Goal: Task Accomplishment & Management: Manage account settings

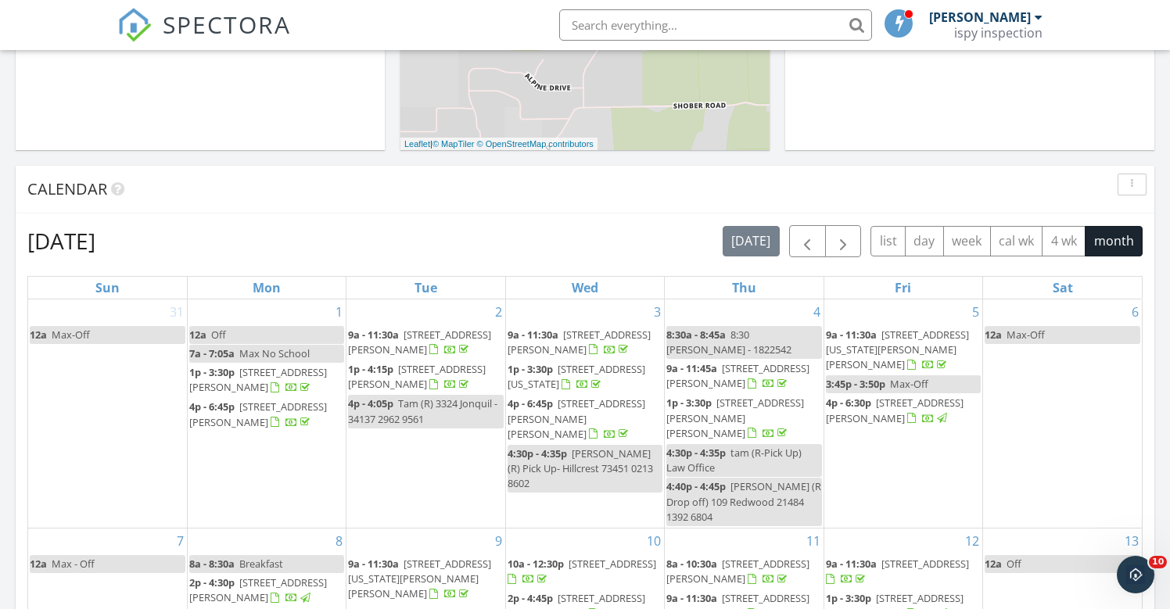
scroll to position [1424, 1171]
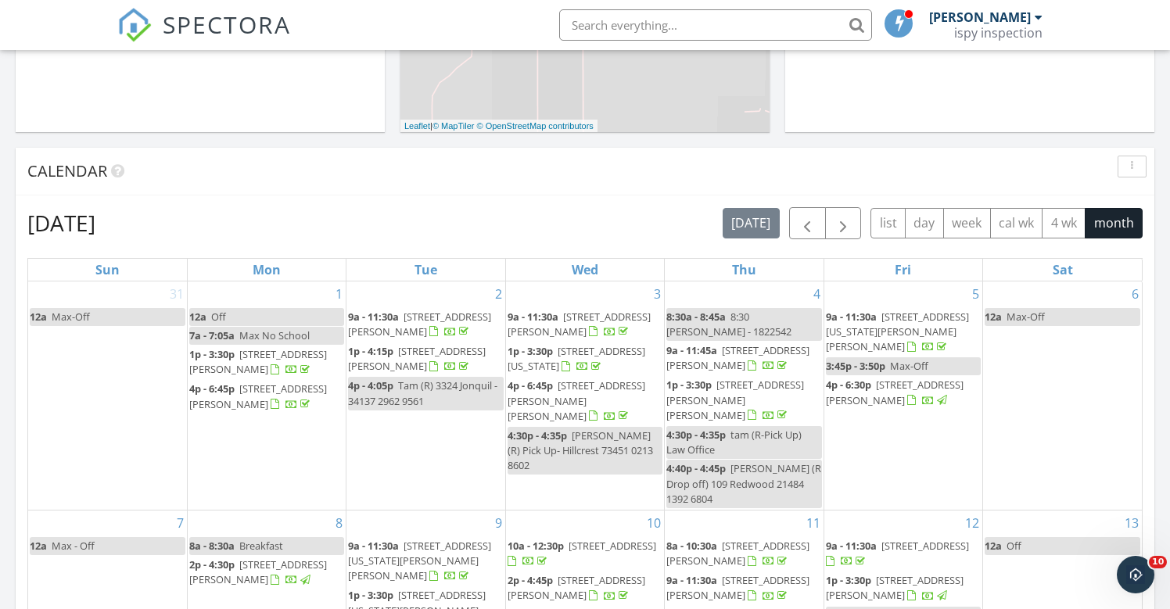
scroll to position [436, 0]
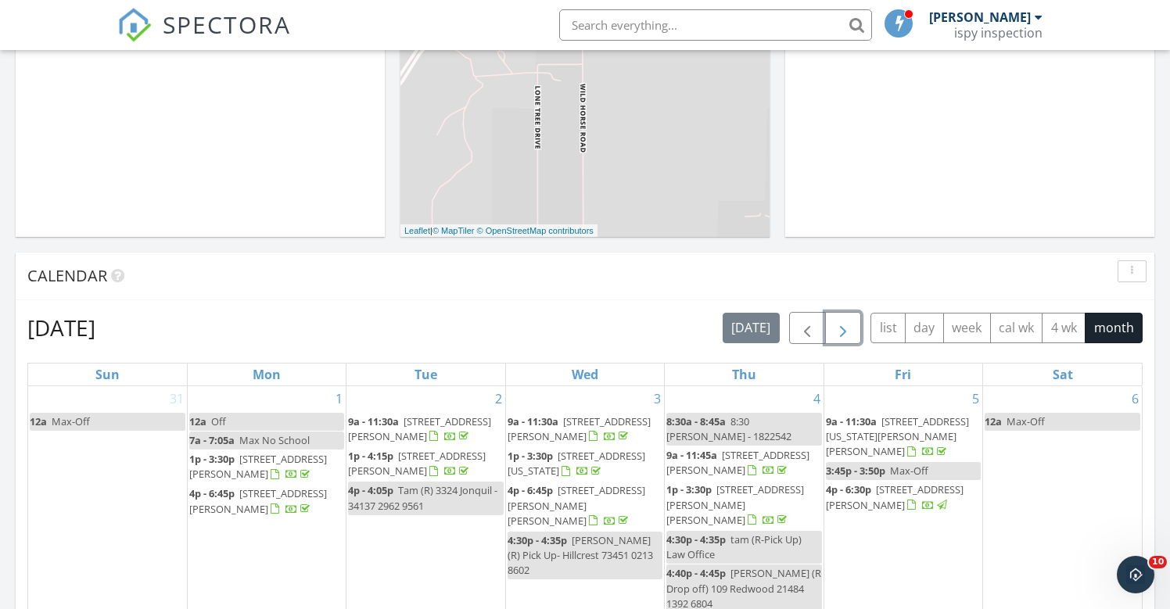
click at [835, 332] on span "button" at bounding box center [843, 328] width 19 height 19
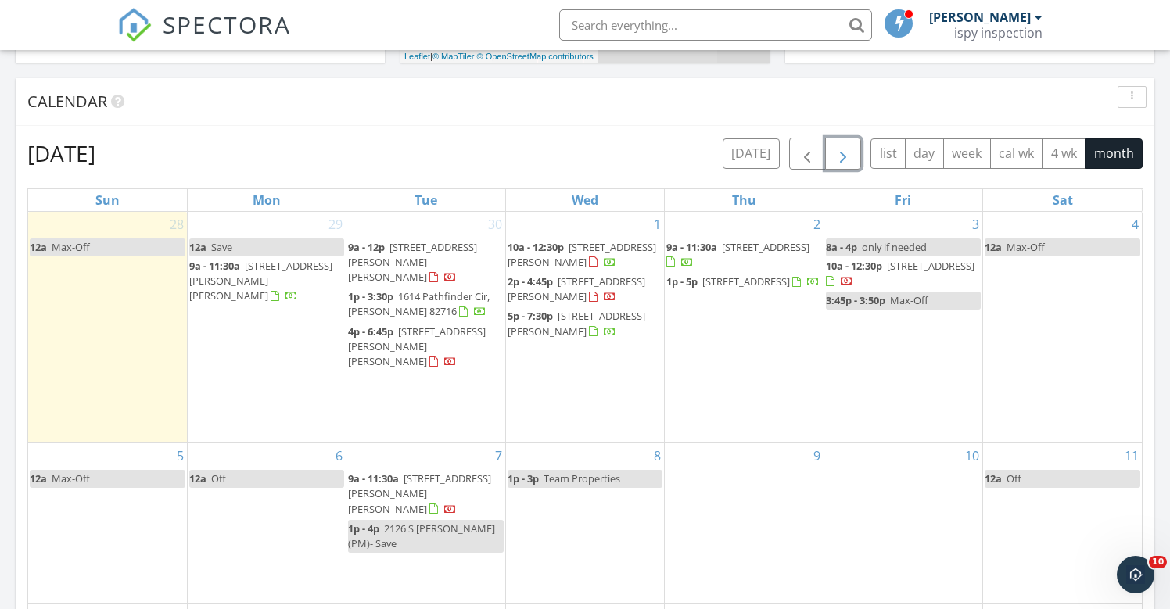
scroll to position [624, 0]
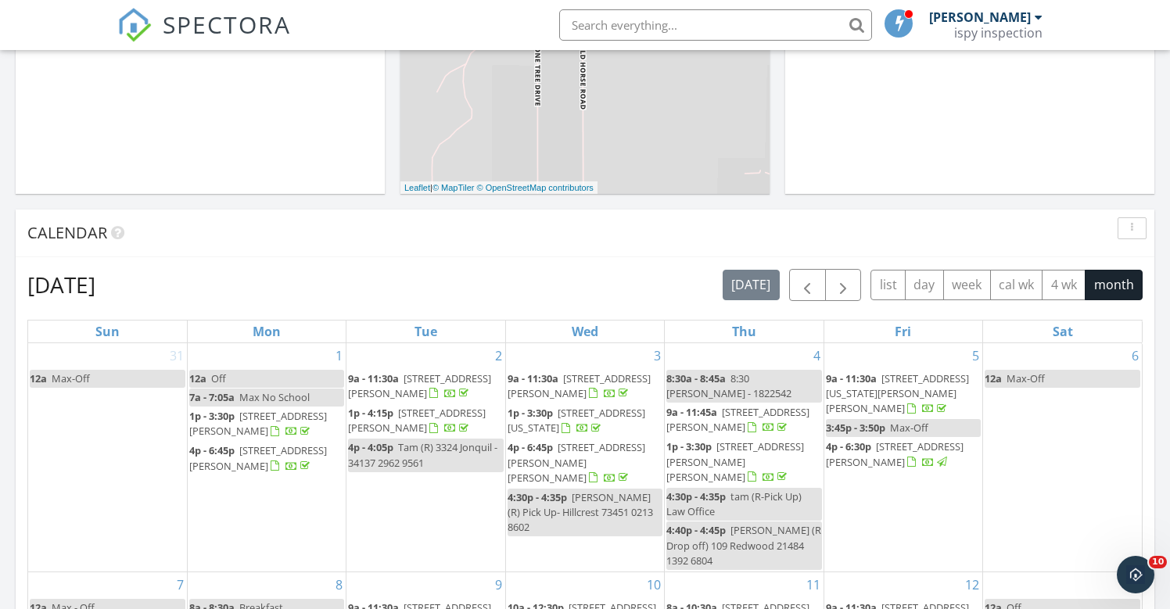
scroll to position [508, 0]
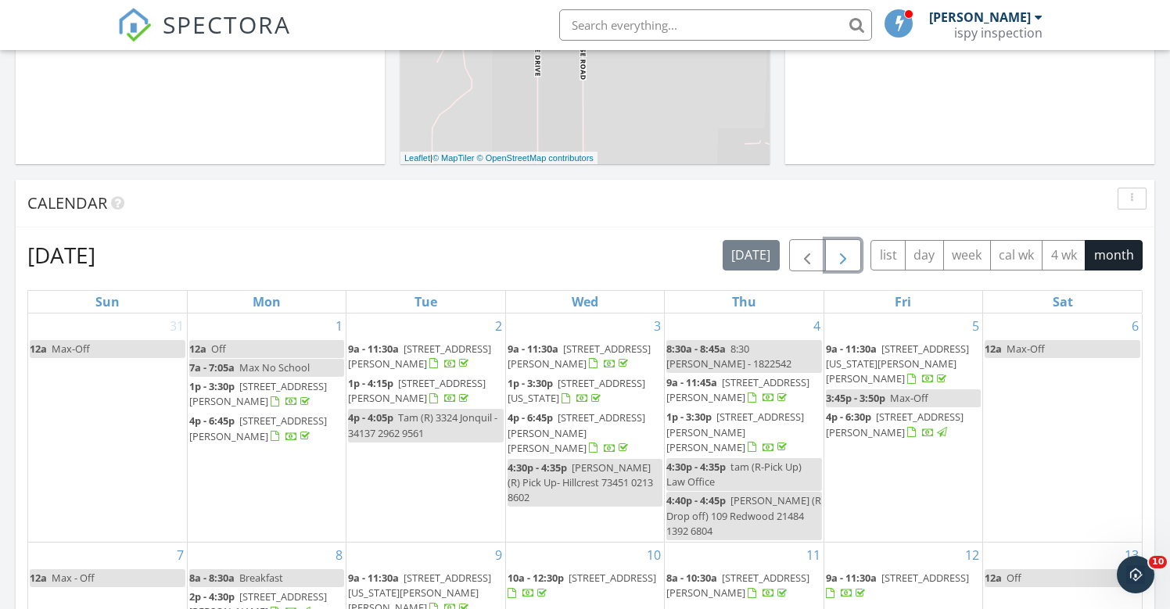
click at [840, 253] on span "button" at bounding box center [843, 255] width 19 height 19
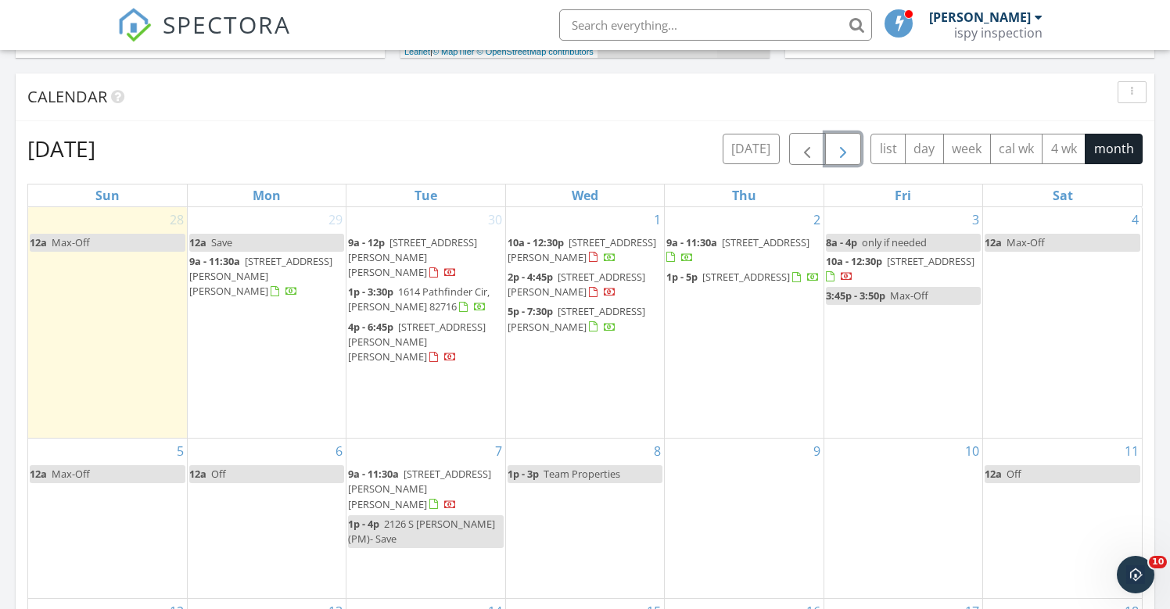
scroll to position [623, 0]
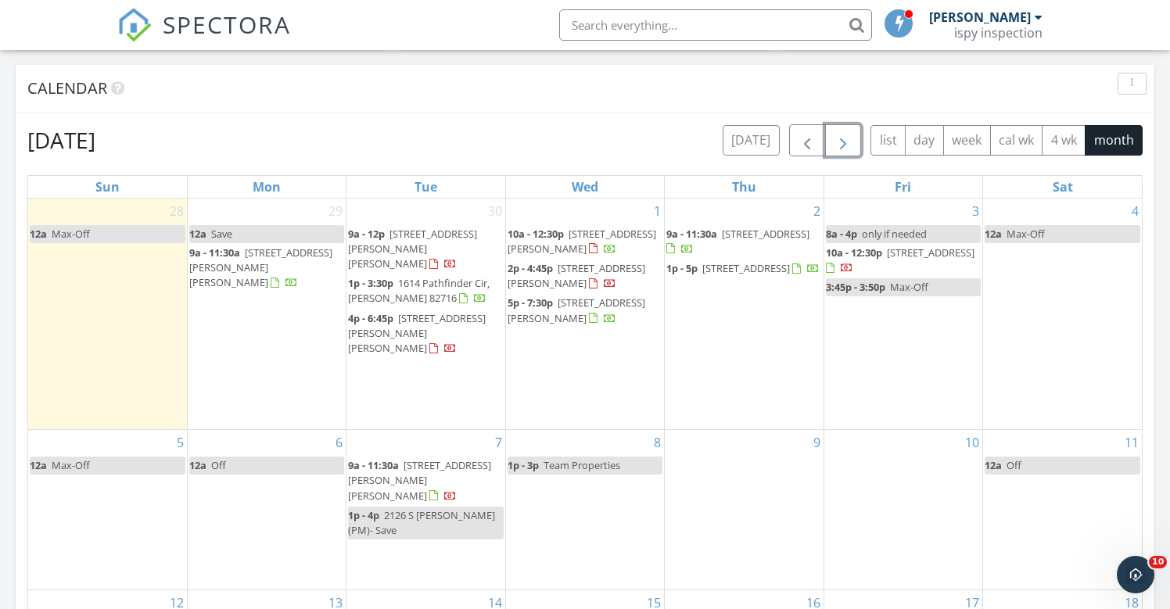
click at [386, 458] on span "9a - 11:30a" at bounding box center [373, 465] width 51 height 14
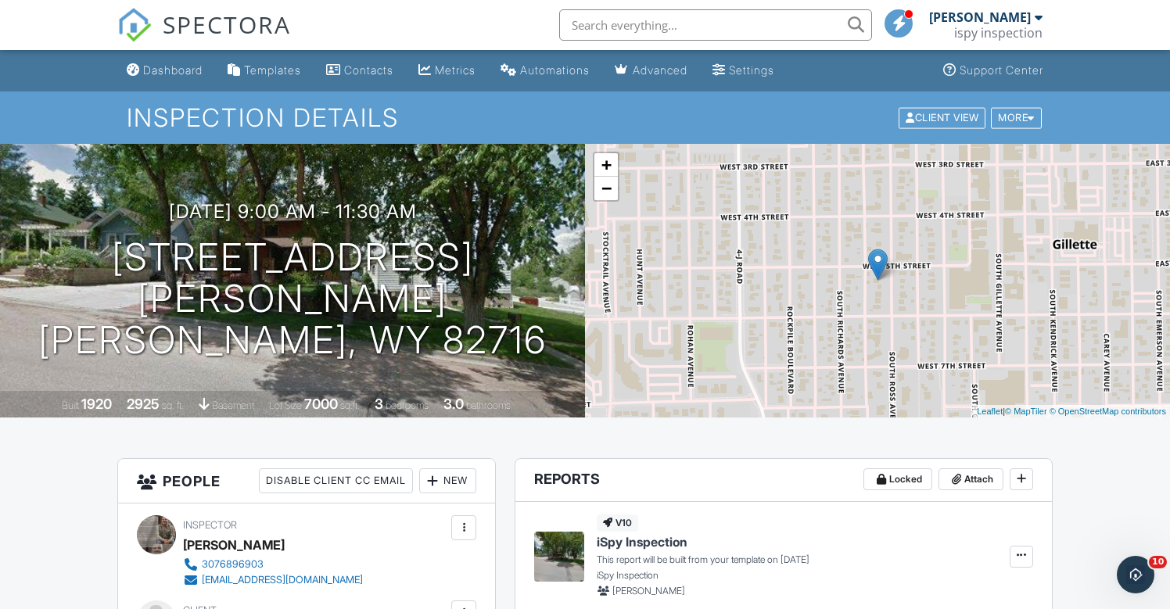
click at [701, 24] on input "text" at bounding box center [715, 24] width 313 height 31
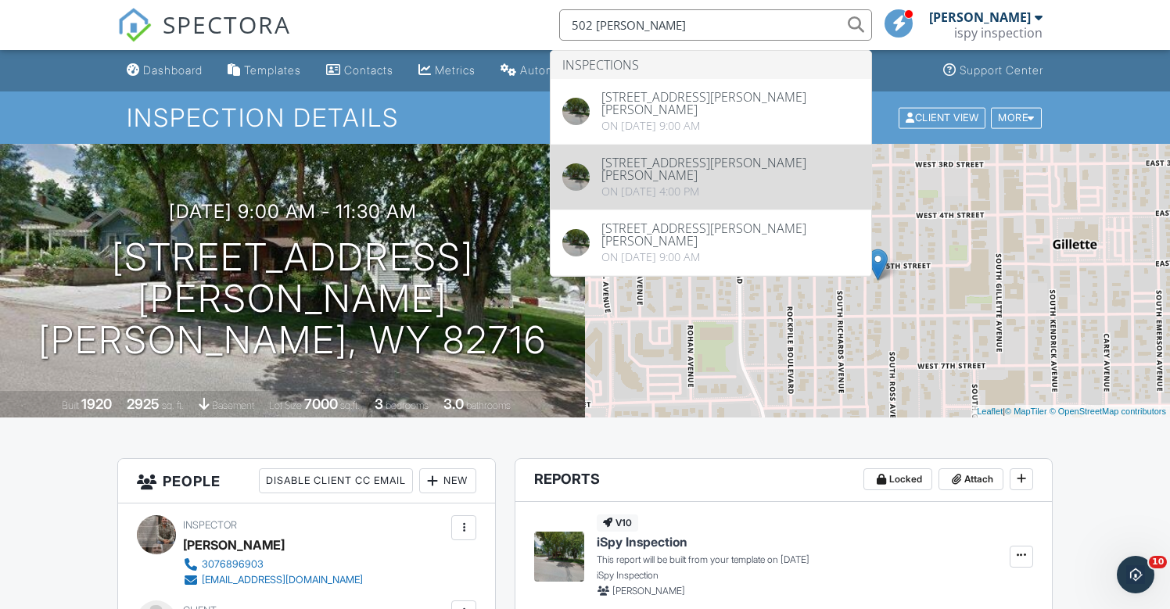
type input "502 ross"
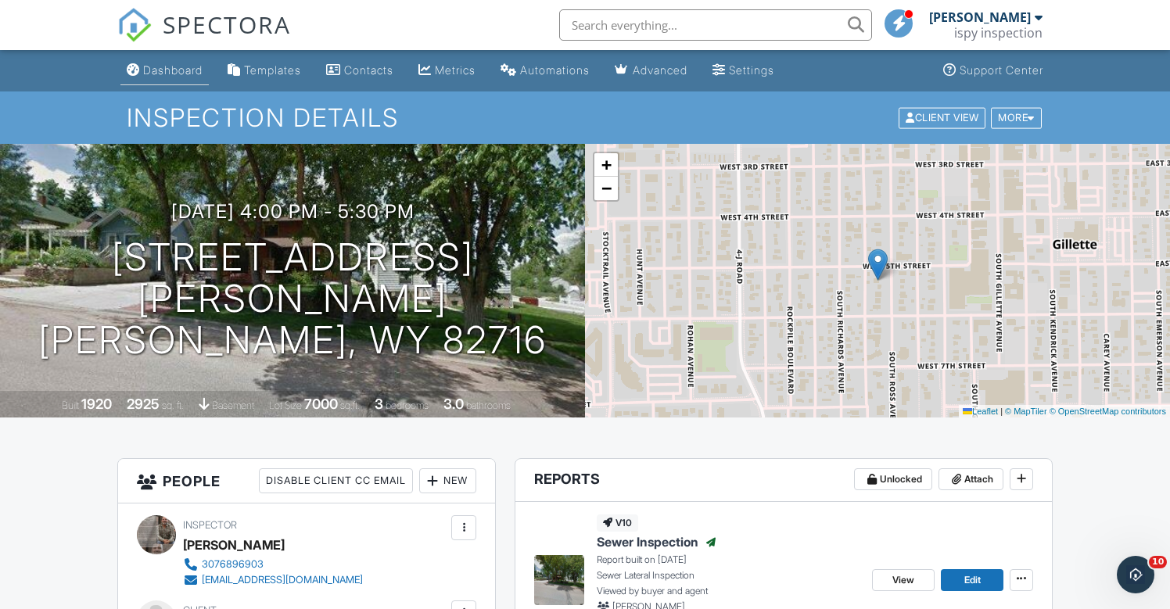
click at [171, 77] on link "Dashboard" at bounding box center [164, 70] width 88 height 29
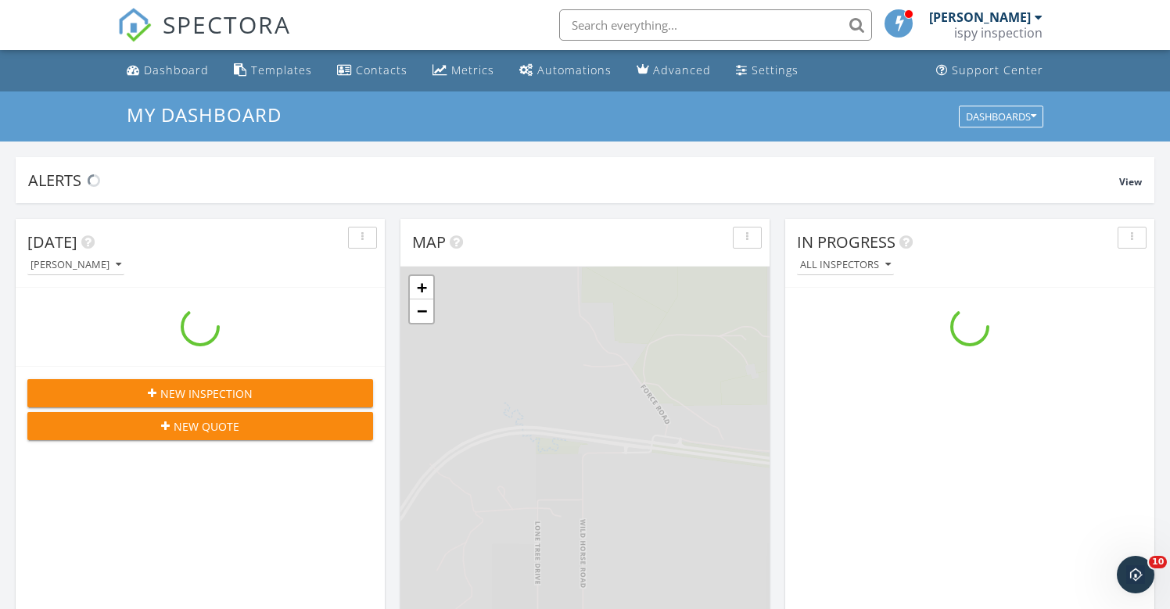
scroll to position [1424, 1171]
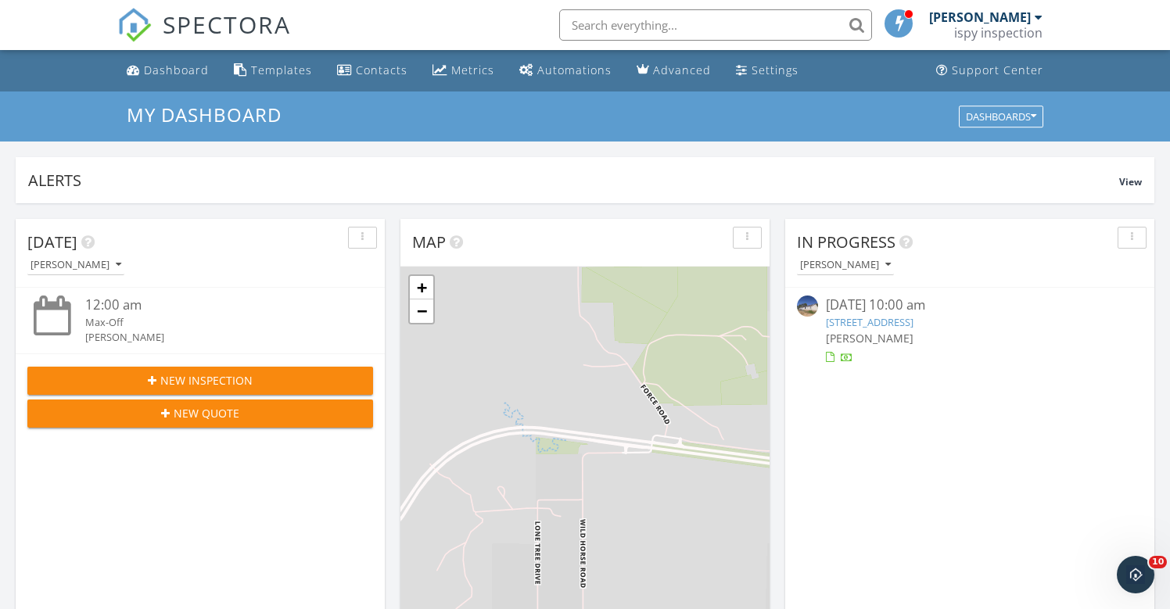
click at [609, 23] on input "text" at bounding box center [715, 24] width 313 height 31
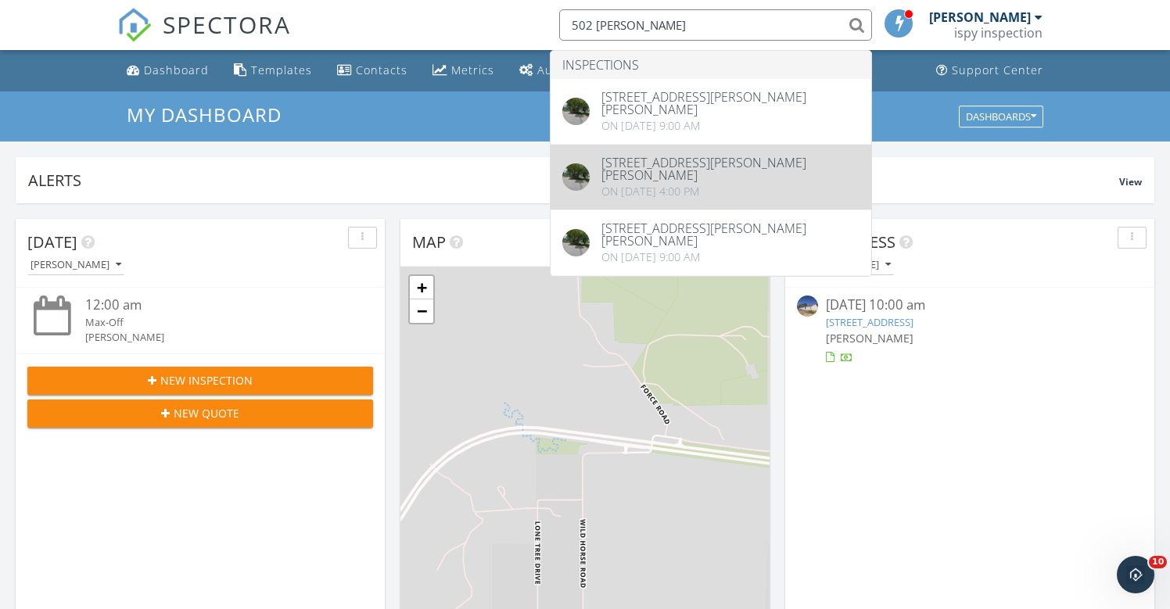
type input "502 ross"
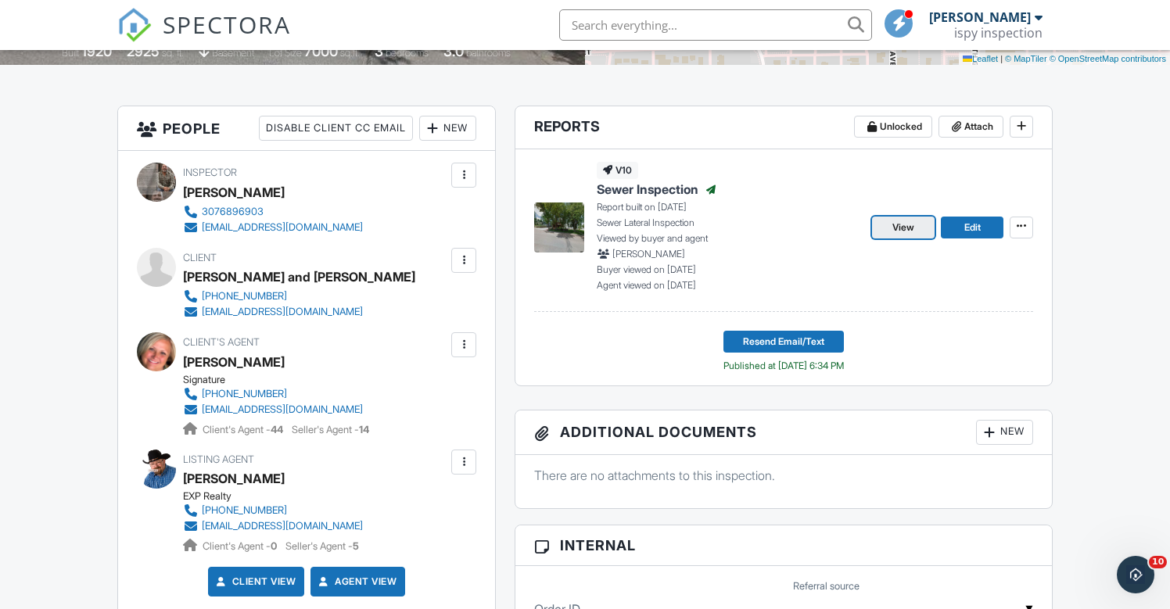
click at [900, 224] on span "View" at bounding box center [903, 228] width 22 height 16
